Goal: Use online tool/utility: Utilize a website feature to perform a specific function

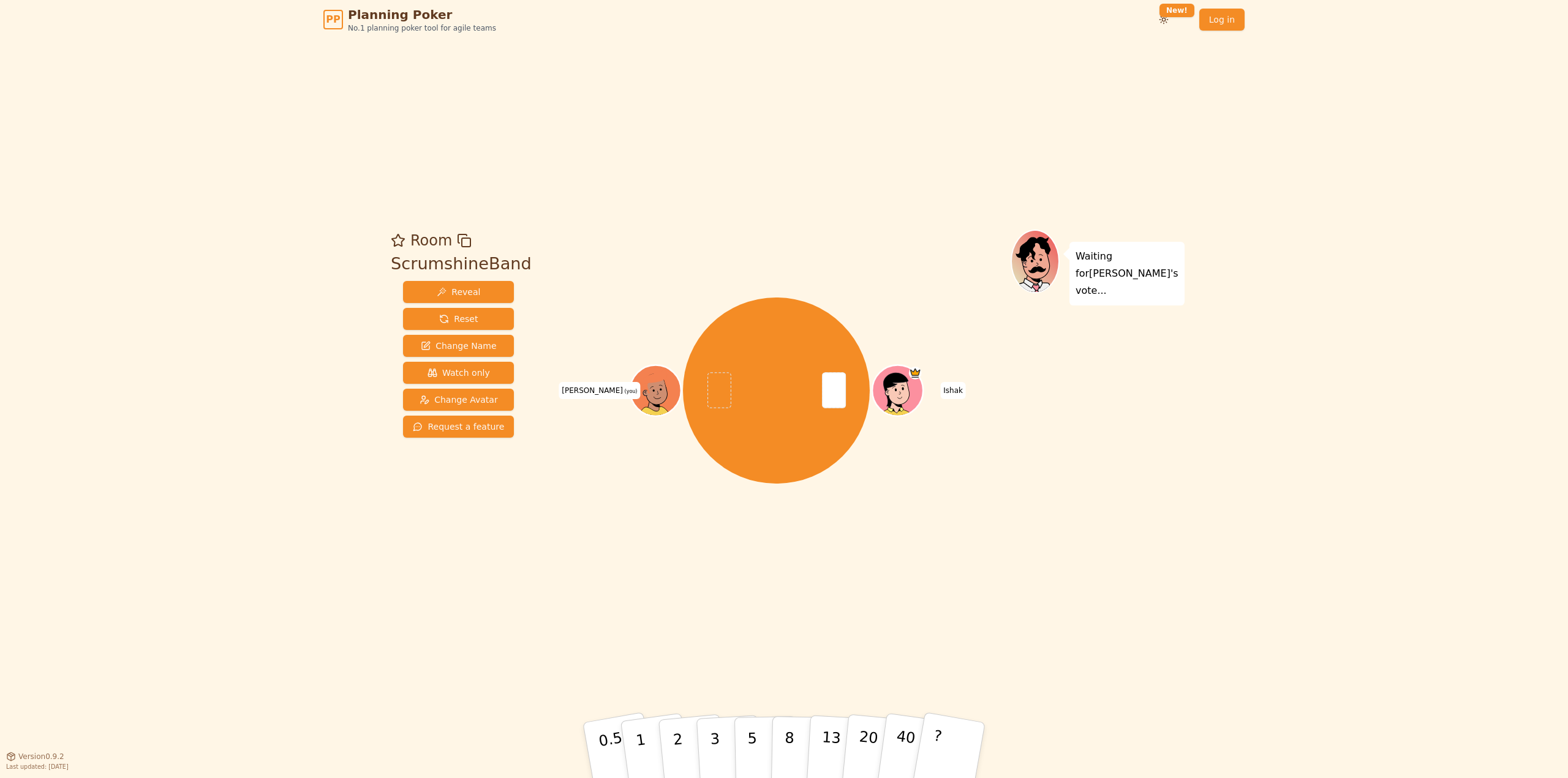
click at [278, 606] on div "PP Planning Poker No.1 planning poker tool for agile teams Toggle theme New! Lo…" at bounding box center [784, 389] width 1568 height 778
click at [273, 605] on div "PP Planning Poker No.1 planning poker tool for agile teams Toggle theme New! Lo…" at bounding box center [784, 389] width 1568 height 778
click at [279, 601] on div "PP Planning Poker No.1 planning poker tool for agile teams Toggle theme New! Lo…" at bounding box center [784, 389] width 1568 height 778
click at [472, 580] on div "Room ScrumshineBand Reveal Reset Change Name Watch only Change Avatar Request a…" at bounding box center [784, 398] width 797 height 717
click at [473, 580] on div "Room ScrumshineBand Reveal Reset Change Name Watch only Change Avatar Request a…" at bounding box center [784, 398] width 797 height 717
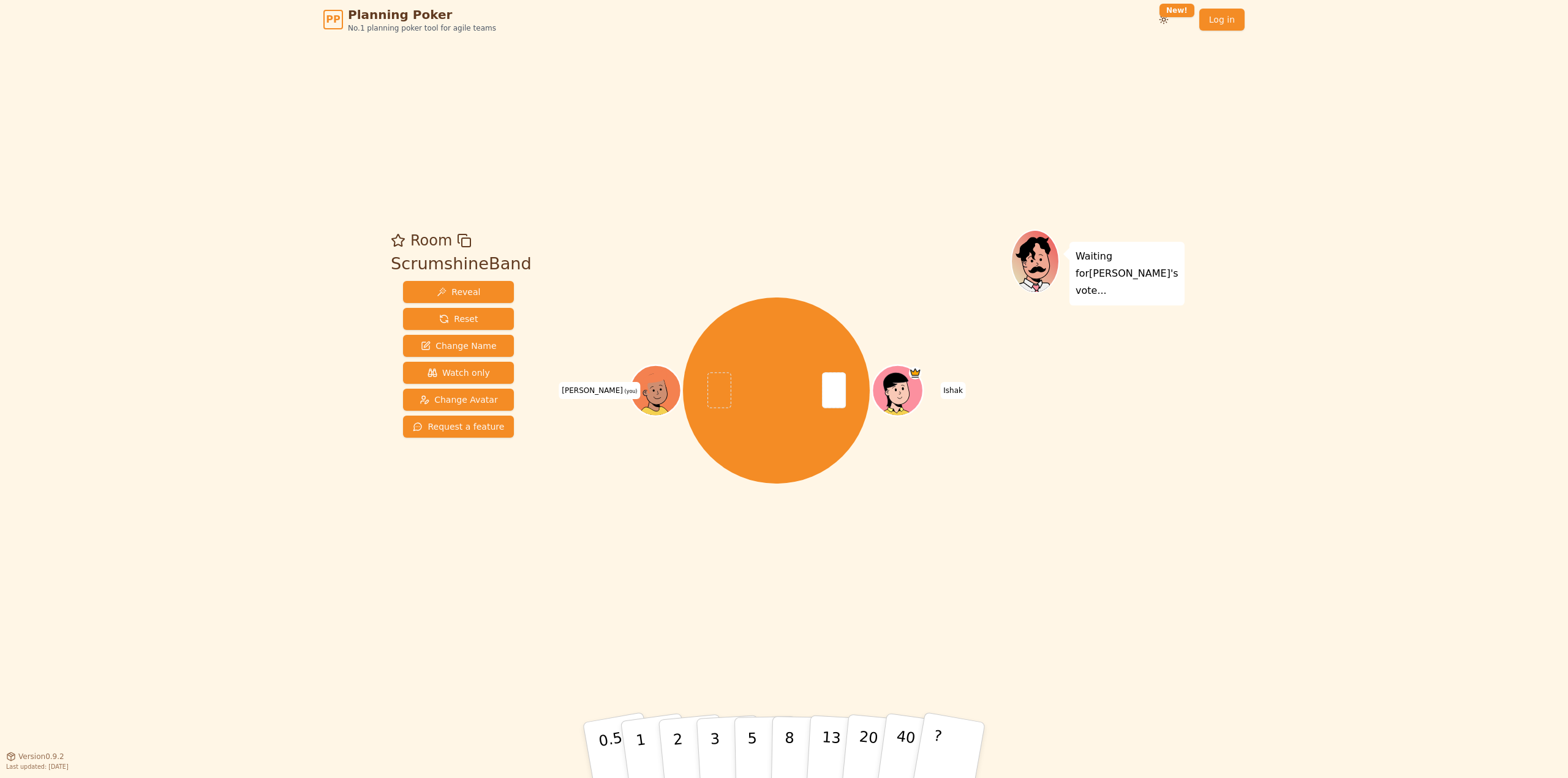
click at [474, 579] on div "Room ScrumshineBand Reveal Reset Change Name Watch only Change Avatar Request a…" at bounding box center [784, 398] width 797 height 717
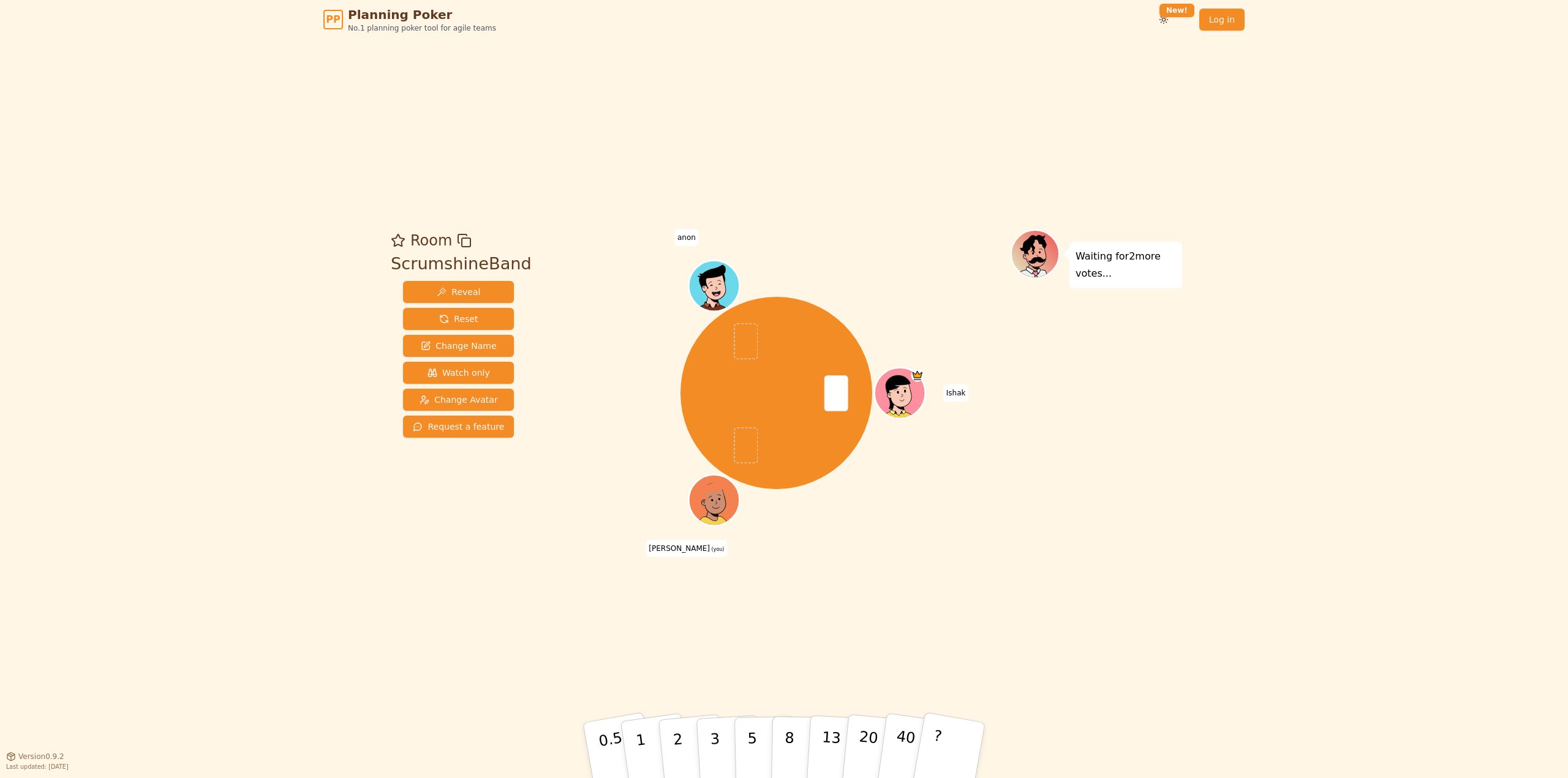
click at [610, 619] on div "Room ScrumshineBand Reveal Reset Change Name Watch only Change Avatar Request a…" at bounding box center [784, 398] width 797 height 717
click at [1090, 648] on div "Room ScrumshineBand Reveal Reset Change Name Watch only Change Avatar Request a…" at bounding box center [784, 398] width 797 height 717
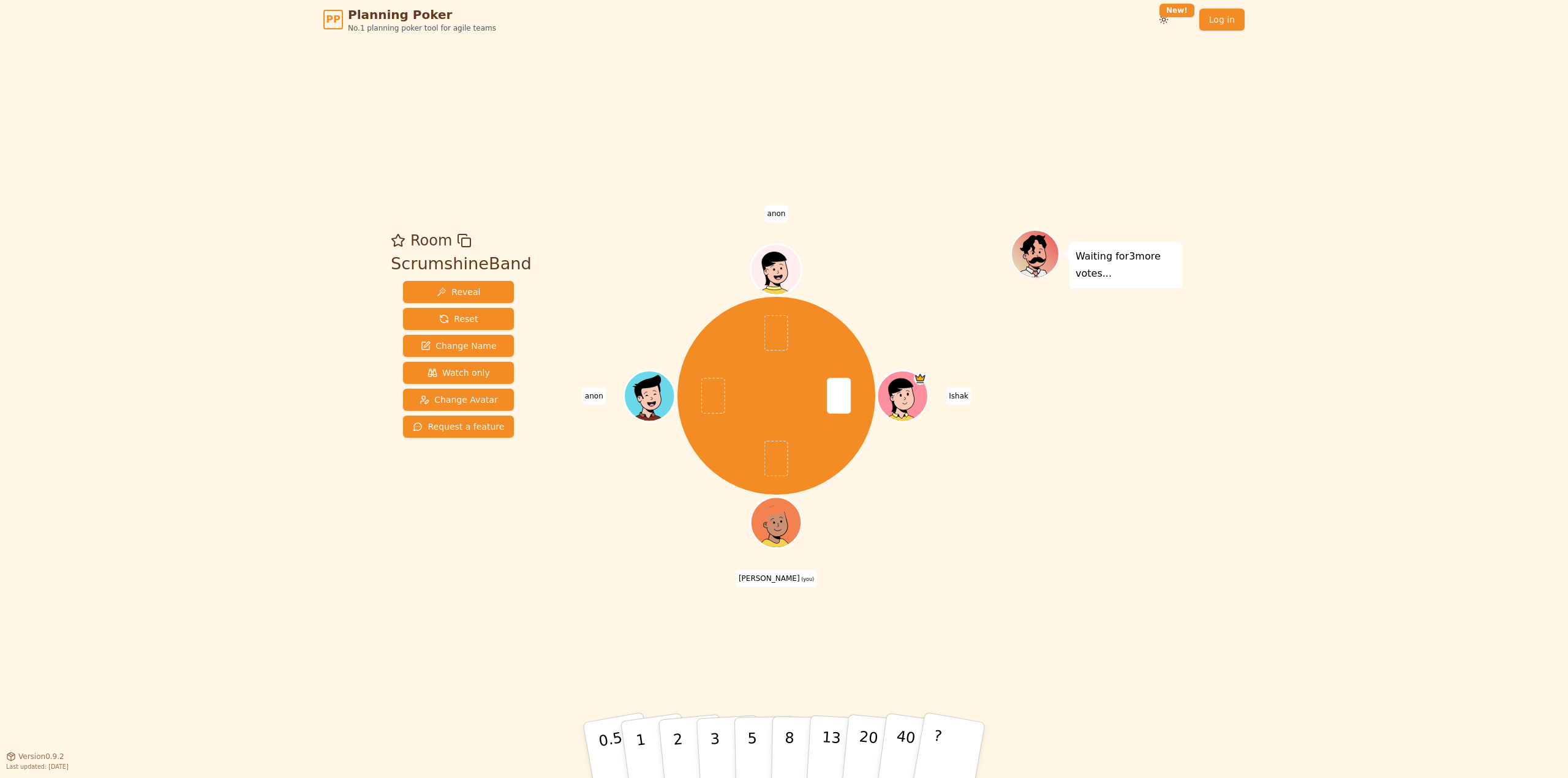
click at [546, 644] on div "Room ScrumshineBand Reveal Reset Change Name Watch only Change Avatar Request a…" at bounding box center [784, 398] width 797 height 717
click at [579, 642] on div "Room ScrumshineBand Reveal Reset Change Name Watch only Change Avatar Request a…" at bounding box center [784, 398] width 797 height 717
click at [597, 639] on div "Room ScrumshineBand Reveal Reset Change Name Watch only Change Avatar Request a…" at bounding box center [784, 398] width 797 height 717
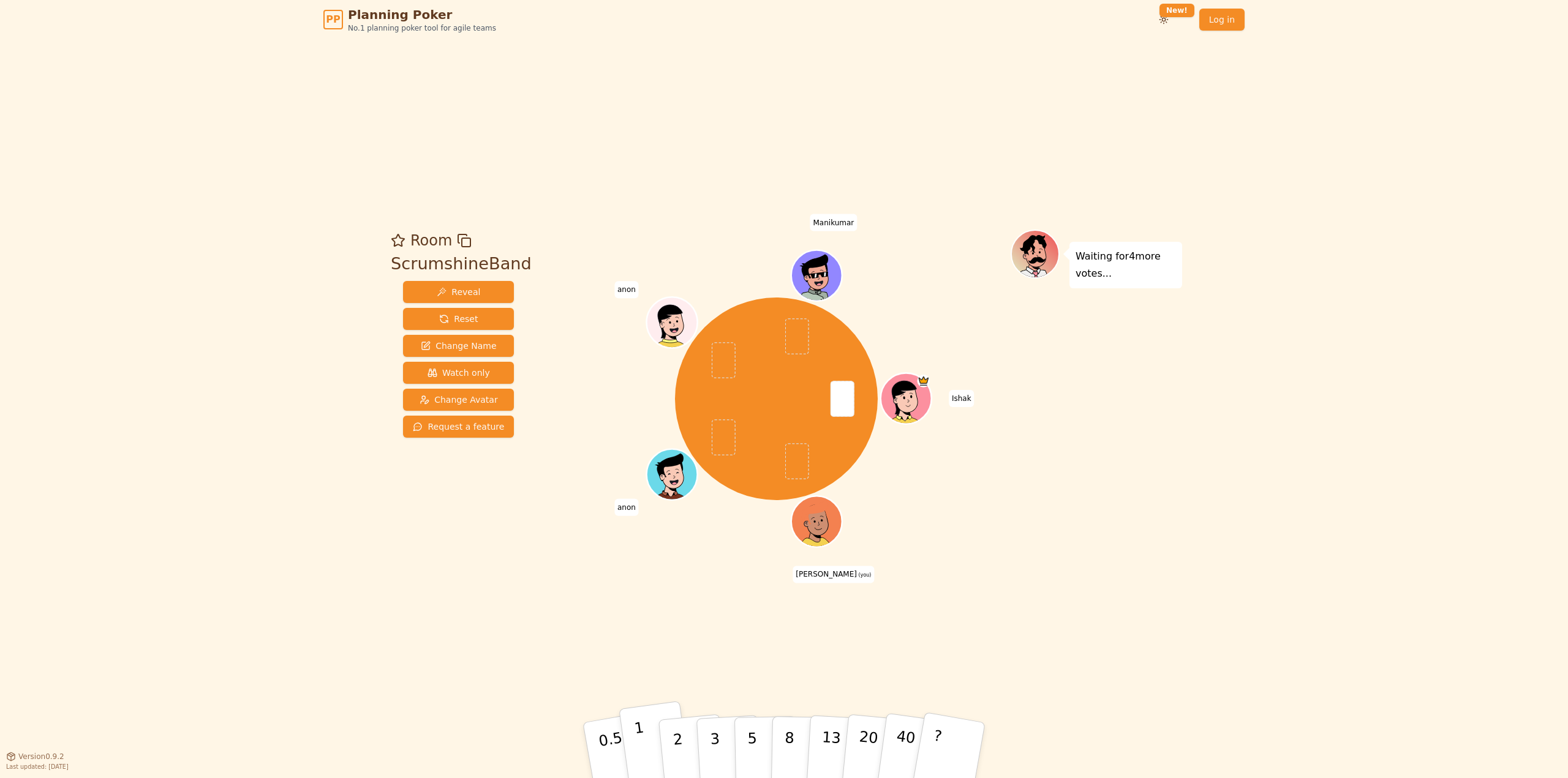
click at [648, 749] on button "1" at bounding box center [655, 751] width 73 height 99
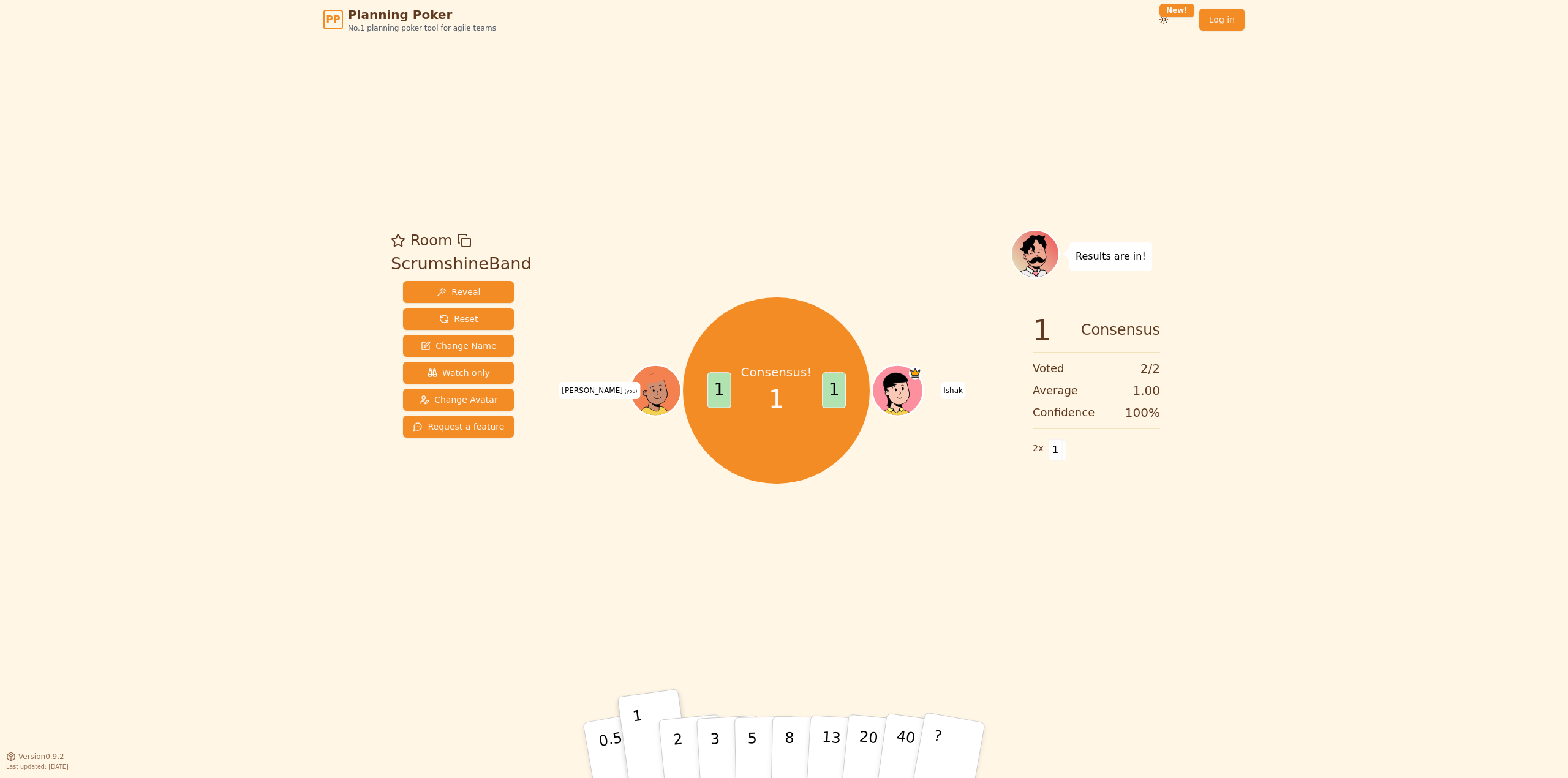
click at [1425, 451] on div "PP Planning Poker No.1 planning poker tool for agile teams Toggle theme New! Lo…" at bounding box center [784, 389] width 1568 height 778
